Goal: Find specific page/section: Find specific page/section

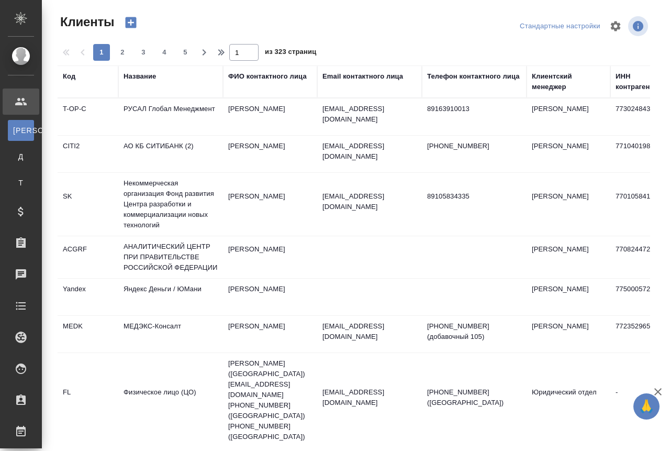
select select "RU"
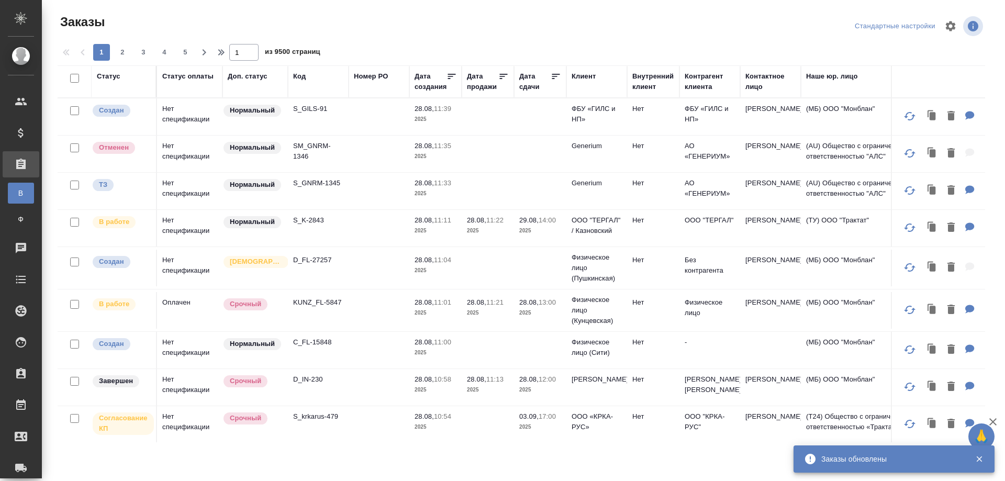
click at [301, 74] on div "Код" at bounding box center [299, 76] width 13 height 10
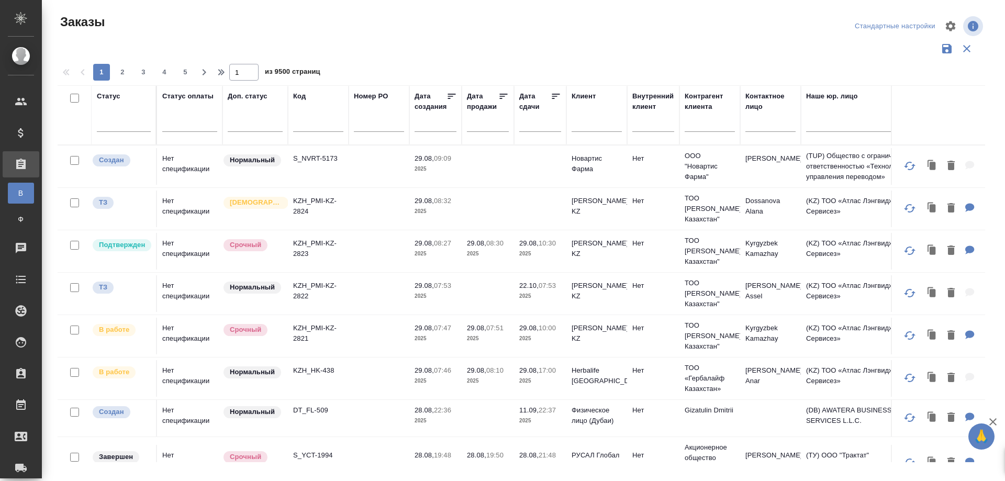
click at [300, 126] on input "text" at bounding box center [318, 125] width 50 height 13
paste input "S_AKIN-9"
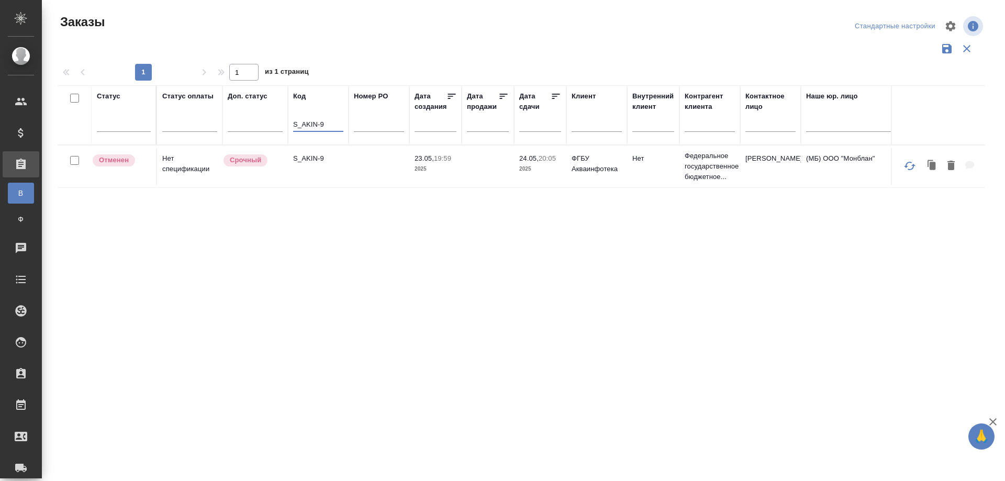
type input "S_AKIN-9"
click at [319, 173] on td "S_AKIN-9" at bounding box center [318, 166] width 61 height 37
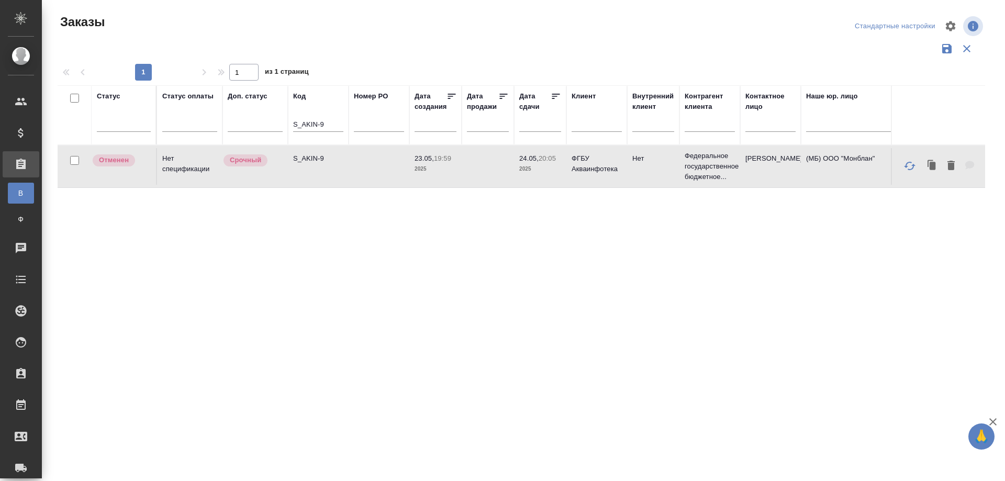
click at [319, 173] on td "S_AKIN-9" at bounding box center [318, 166] width 61 height 37
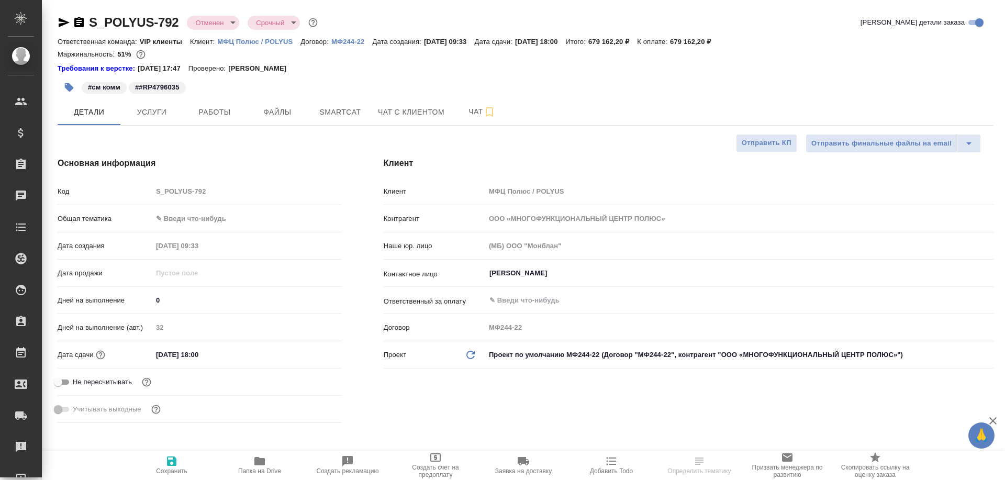
select select "RU"
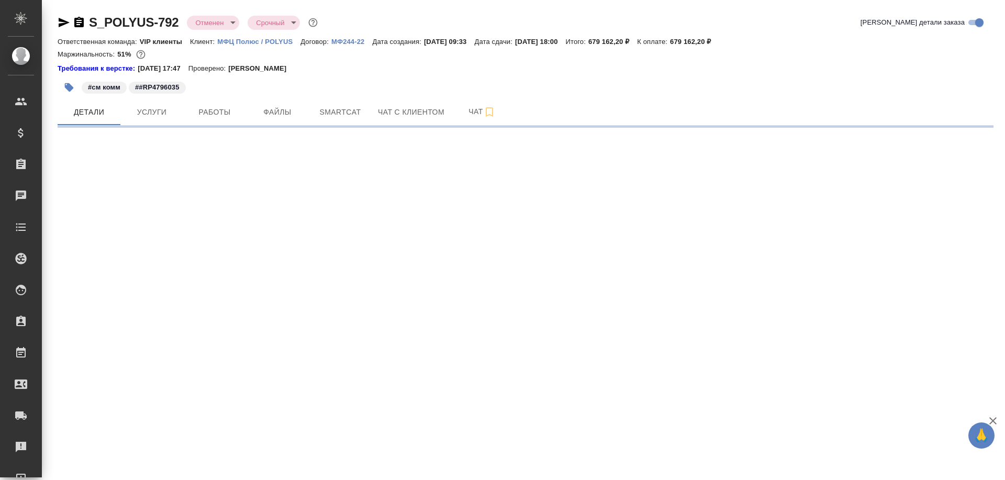
select select "RU"
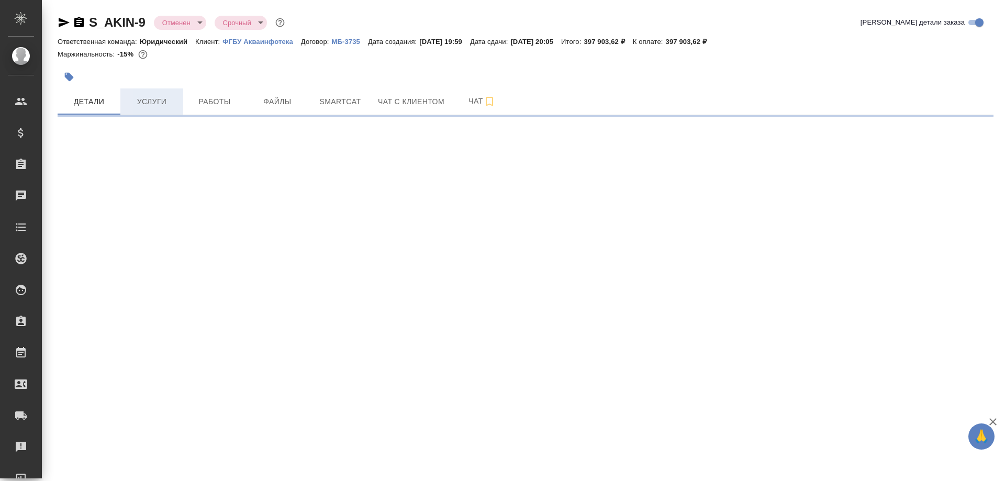
select select "RU"
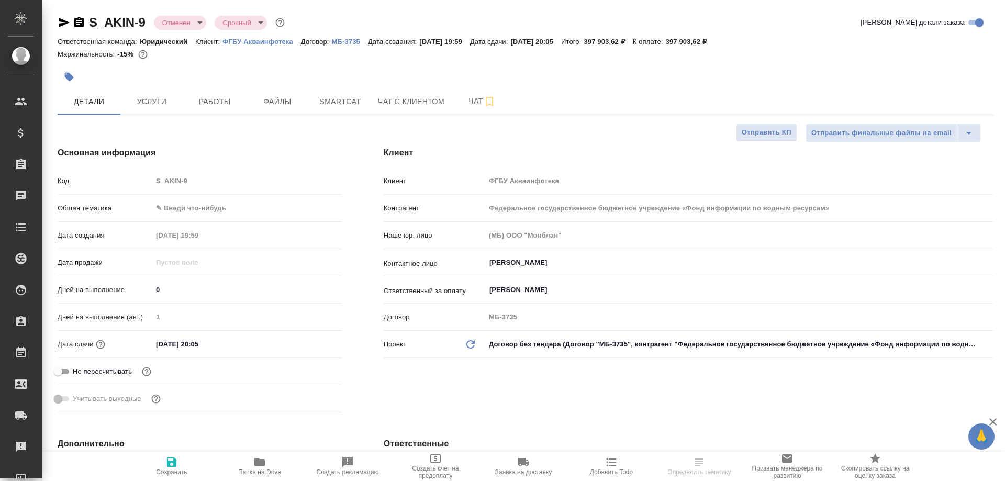
type textarea "x"
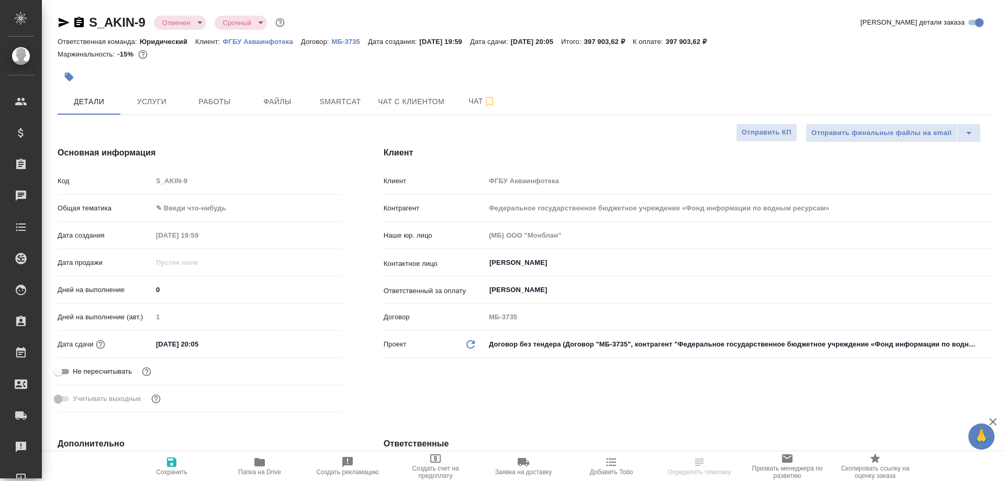
type textarea "x"
click at [231, 103] on span "Работы" at bounding box center [214, 101] width 50 height 13
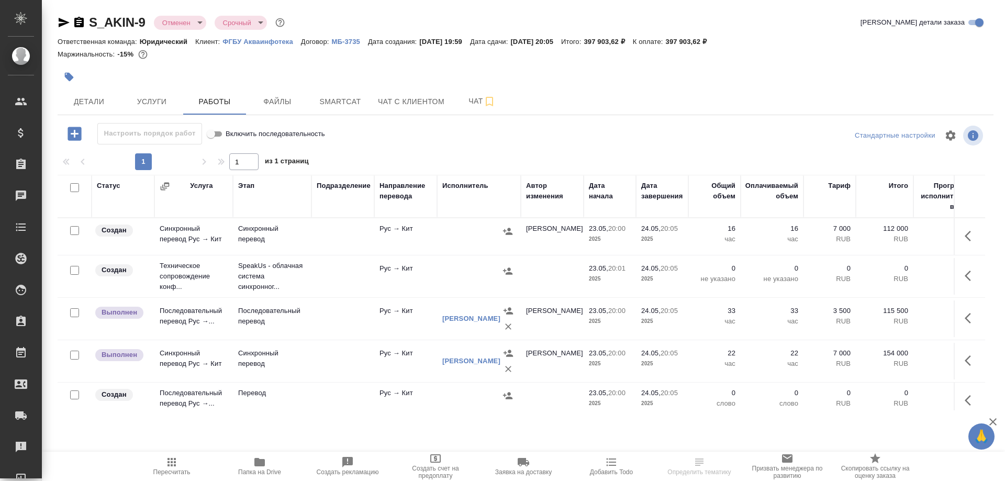
scroll to position [17, 0]
